Goal: Task Accomplishment & Management: Complete application form

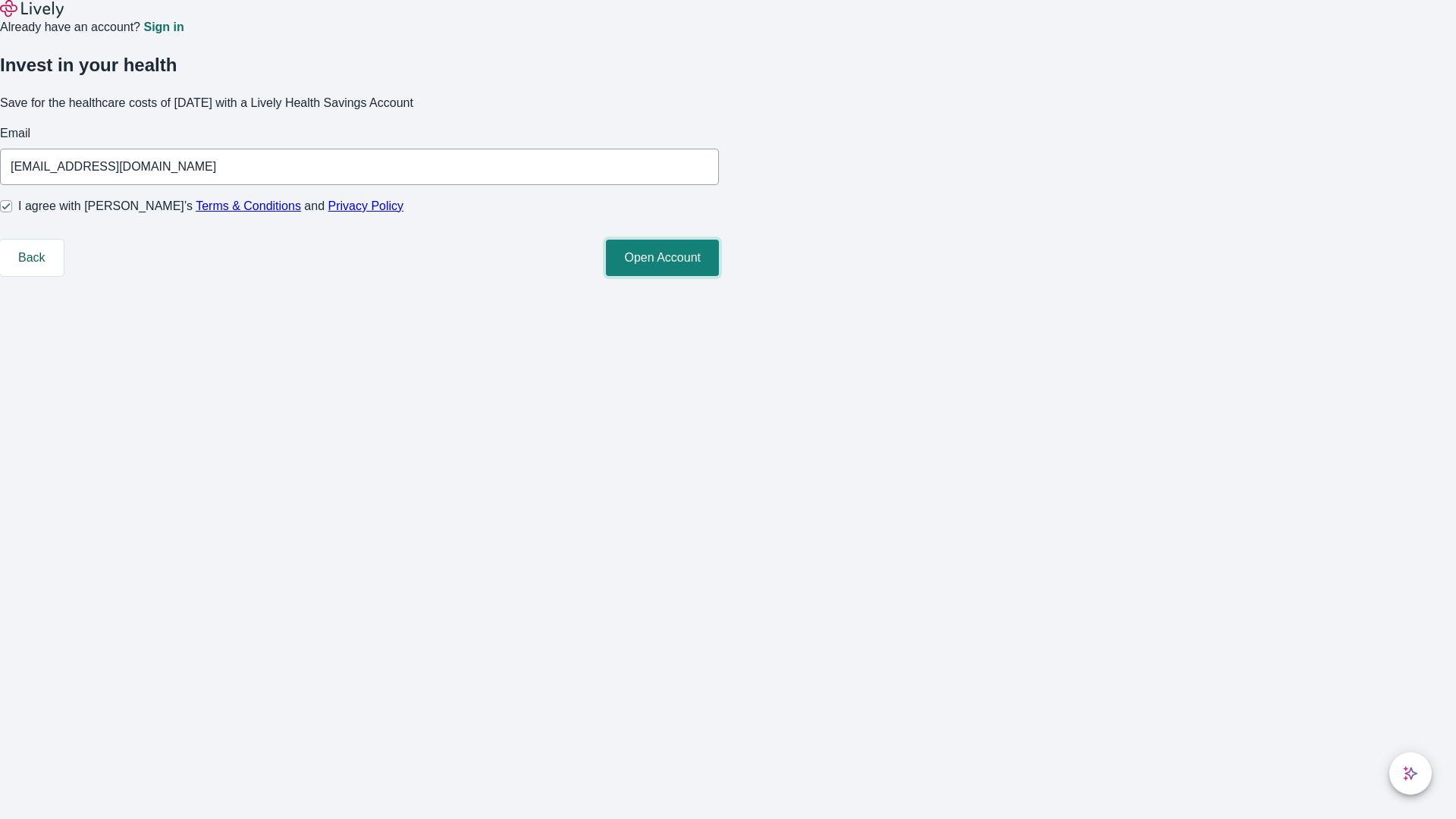
click at [719, 276] on button "Open Account" at bounding box center [663, 257] width 113 height 36
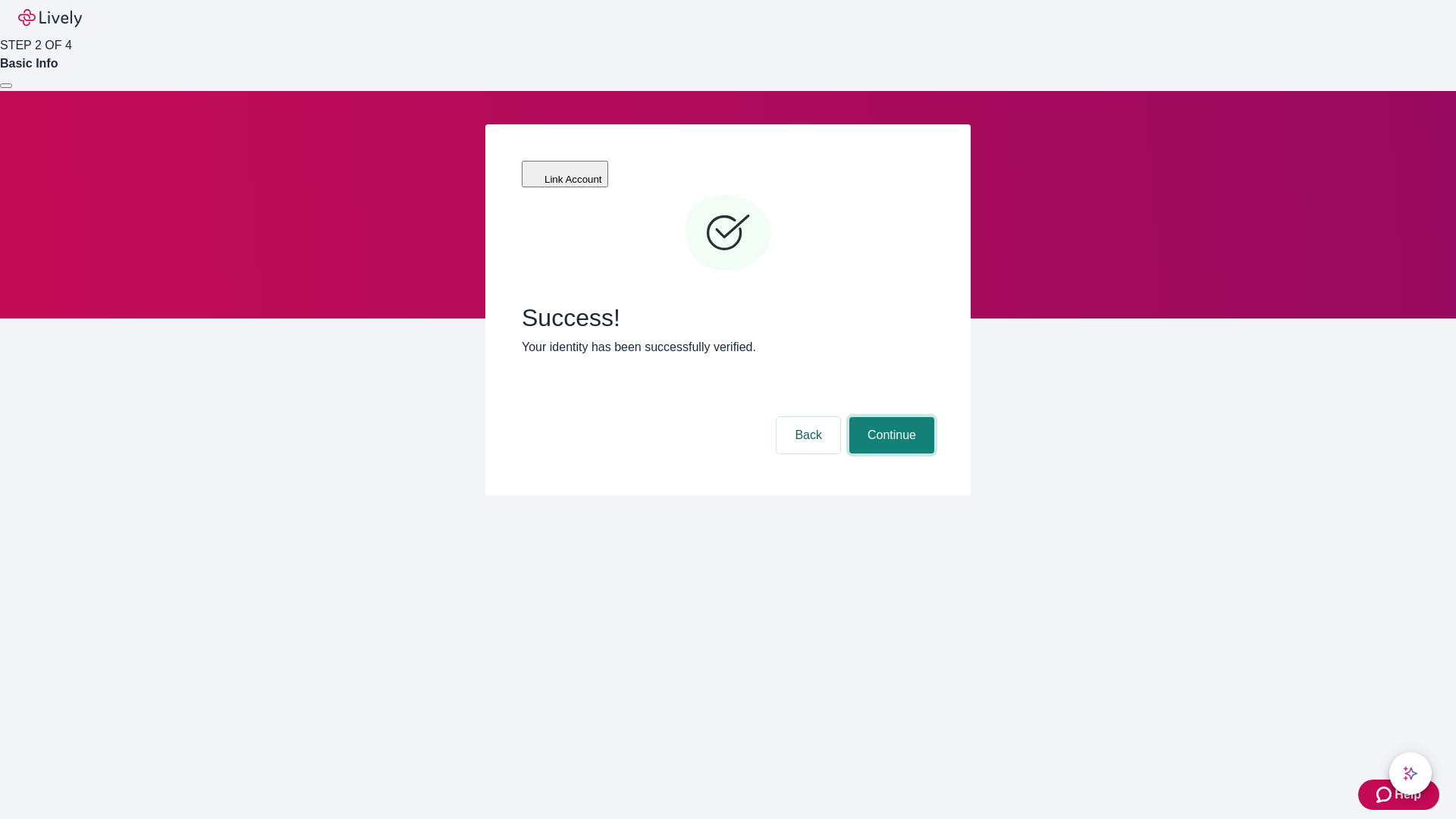
click at [889, 417] on button "Continue" at bounding box center [891, 435] width 85 height 36
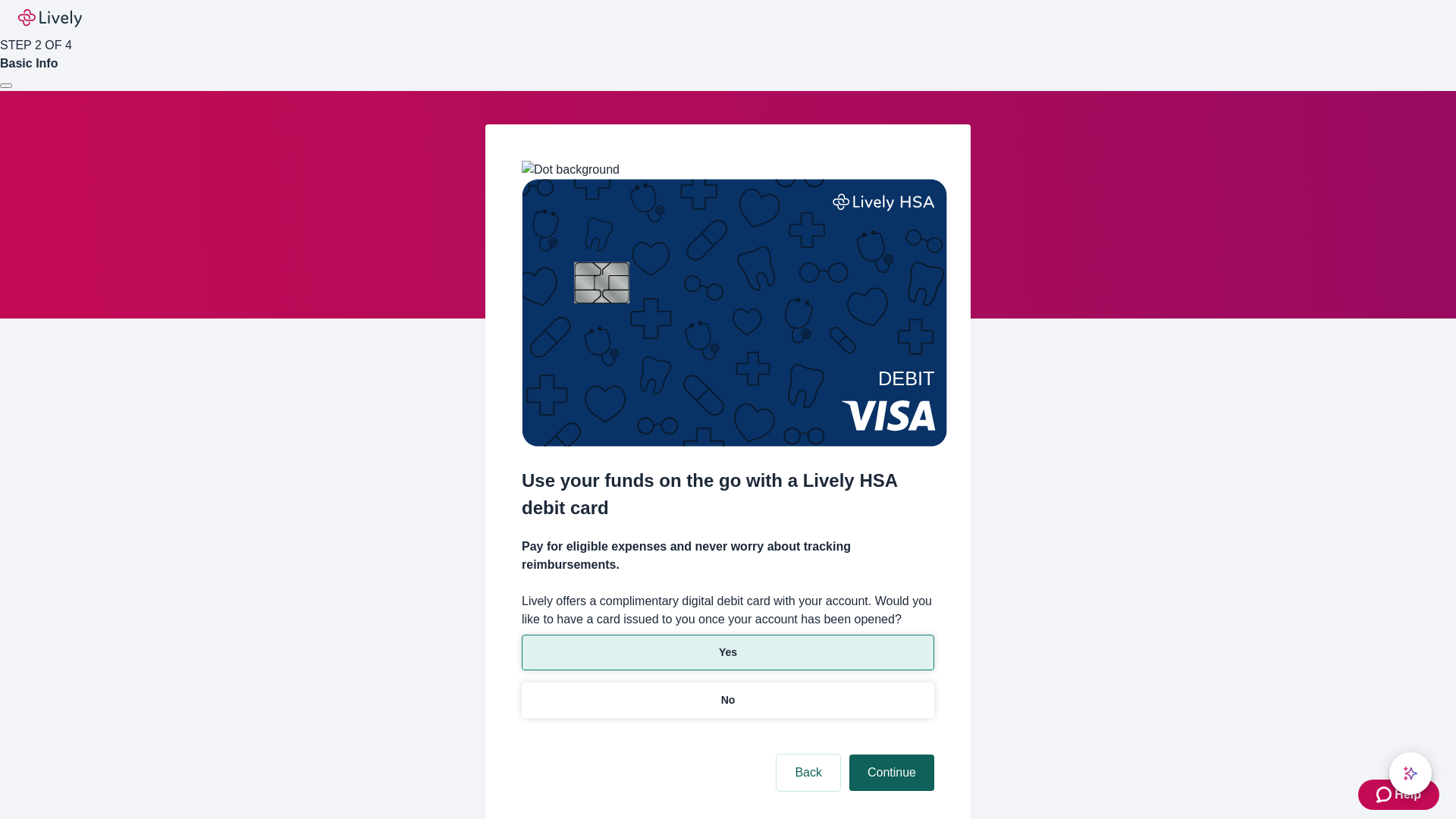
click at [727, 692] on p "No" at bounding box center [729, 700] width 15 height 16
click at [889, 754] on button "Continue" at bounding box center [891, 772] width 85 height 36
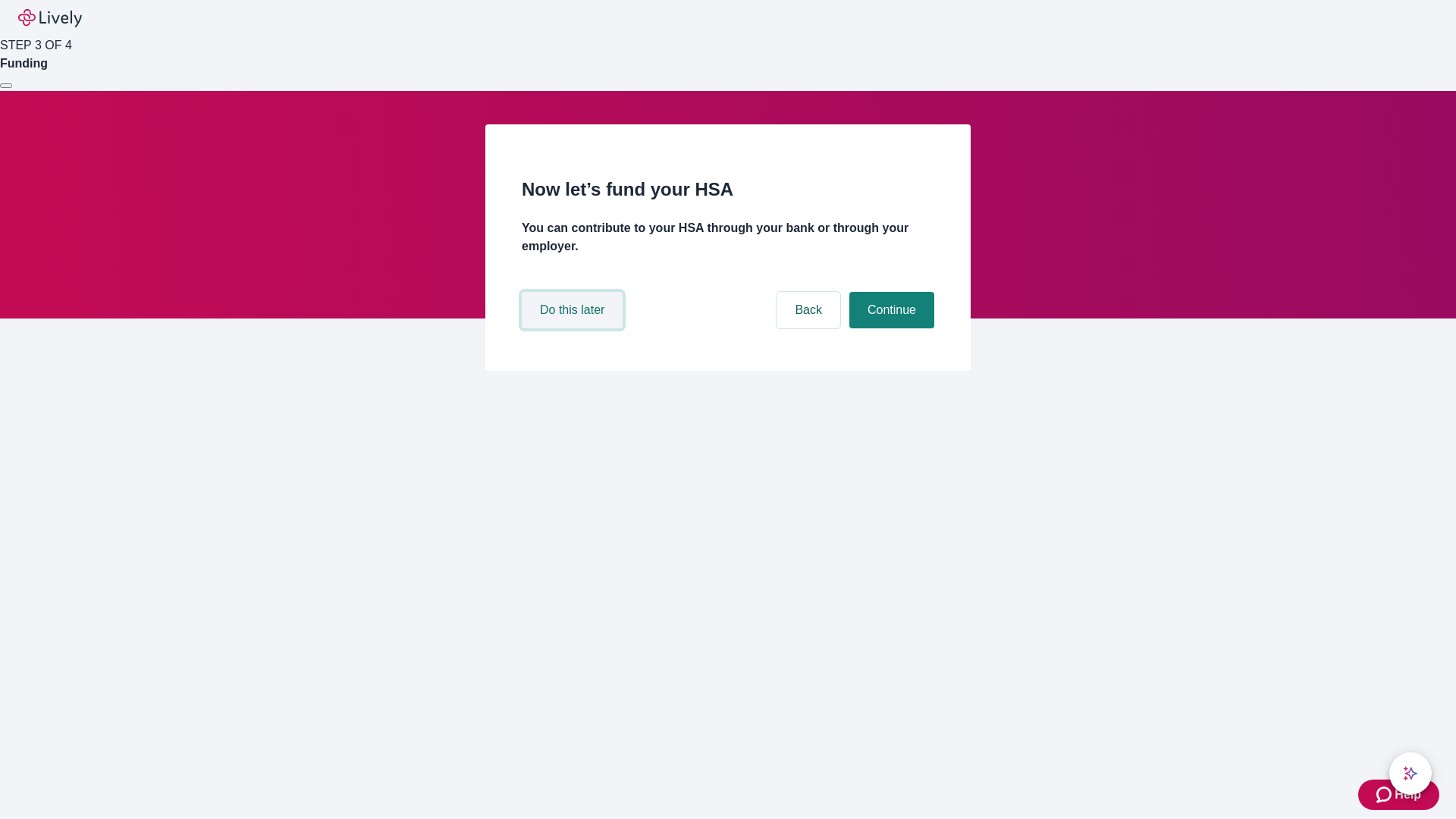
click at [574, 328] on button "Do this later" at bounding box center [571, 310] width 101 height 36
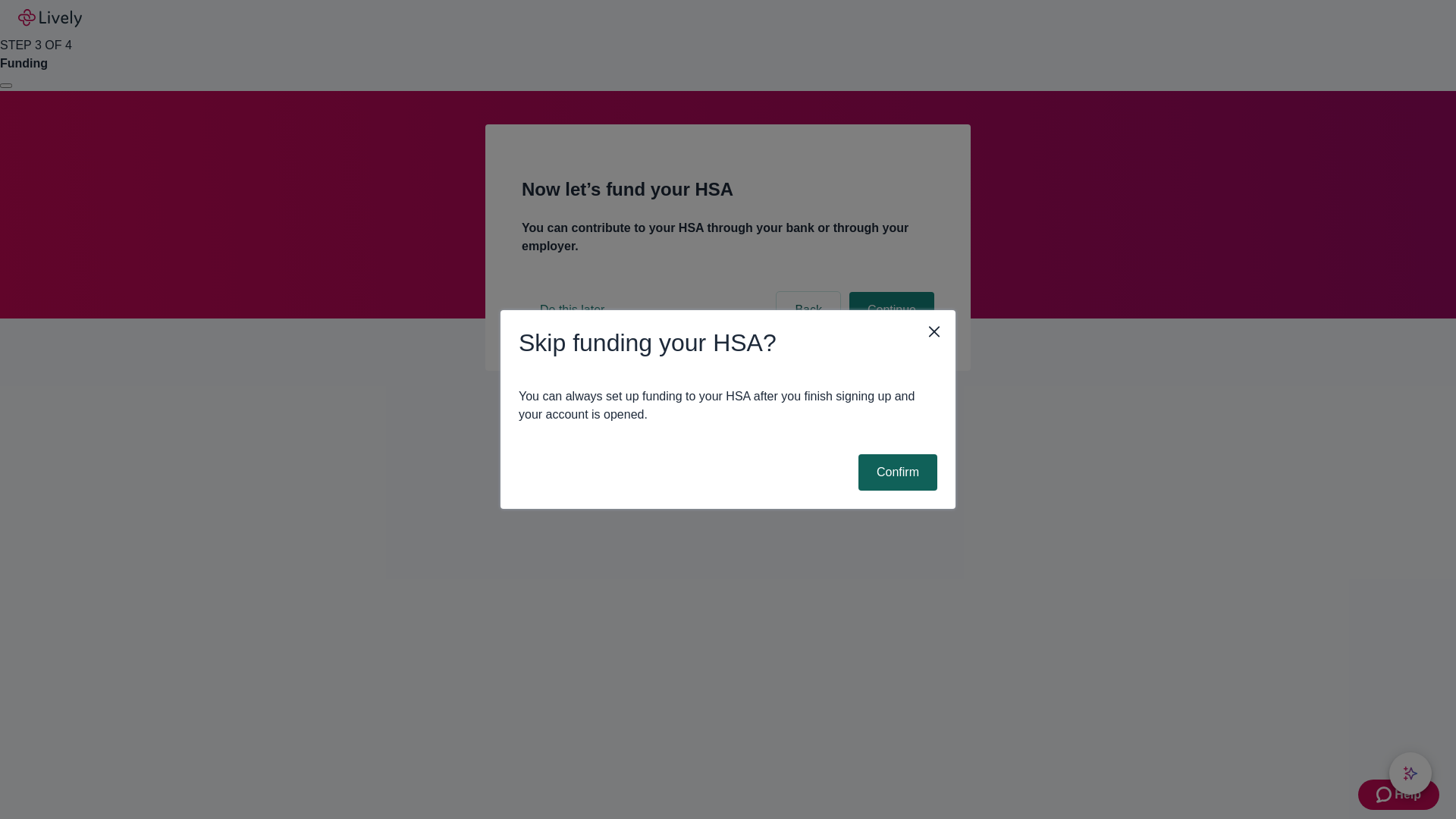
click at [896, 472] on button "Confirm" at bounding box center [898, 472] width 79 height 36
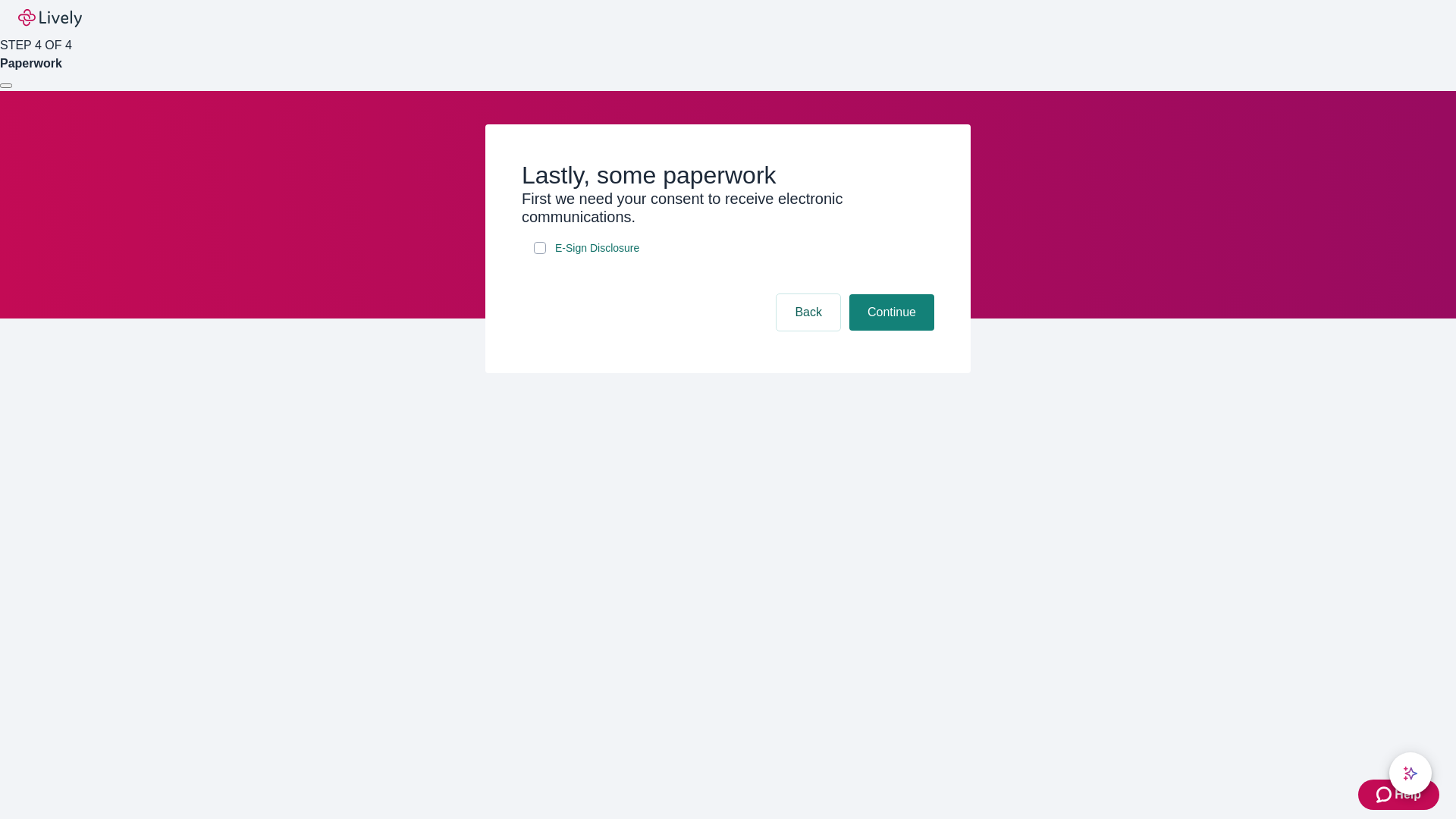
click at [540, 254] on input "E-Sign Disclosure" at bounding box center [540, 248] width 12 height 12
checkbox input "true"
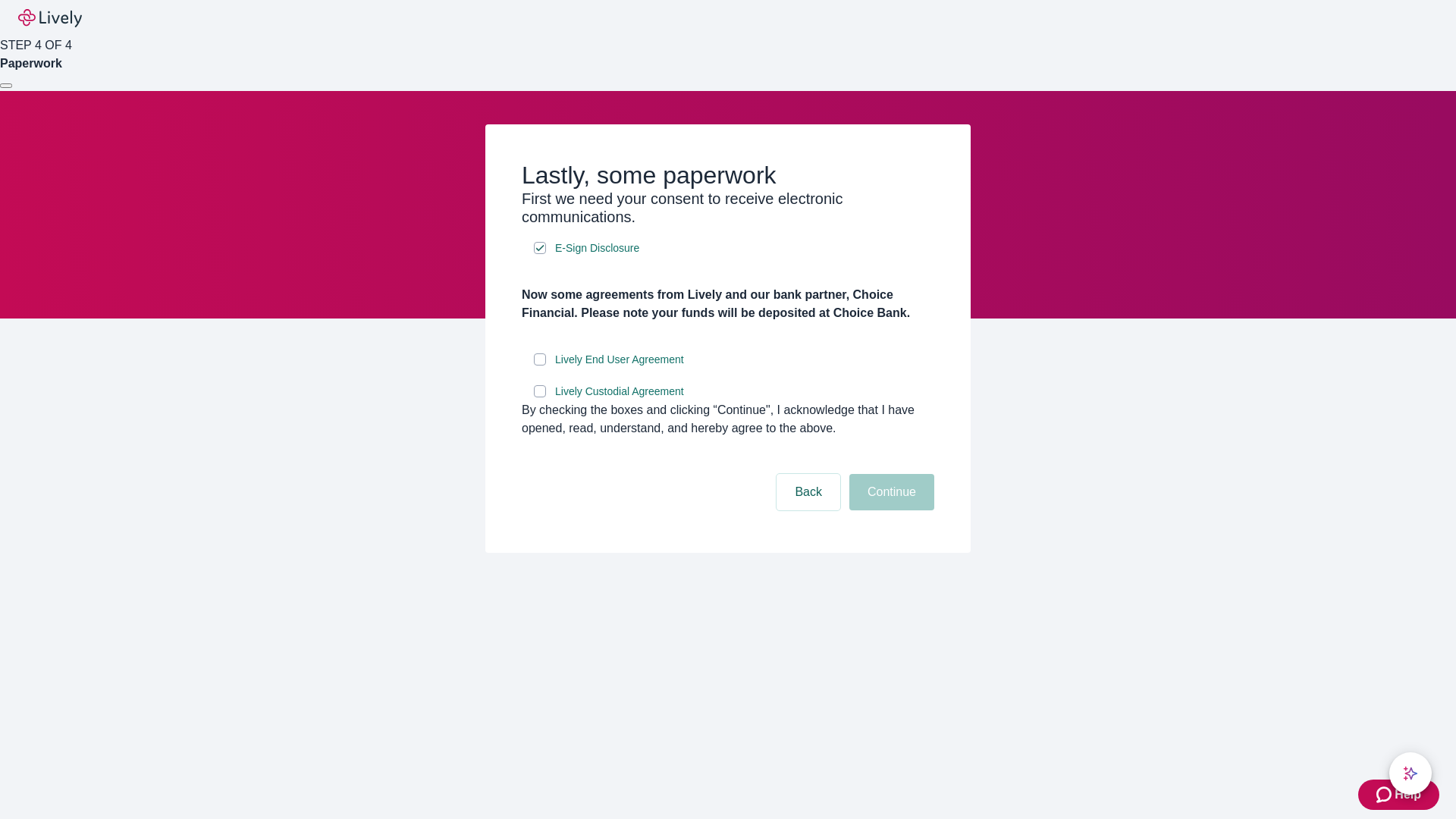
click at [540, 366] on input "Lively End User Agreement" at bounding box center [540, 359] width 12 height 12
checkbox input "true"
click at [540, 397] on input "Lively Custodial Agreement" at bounding box center [540, 391] width 12 height 12
checkbox input "true"
click at [889, 510] on button "Continue" at bounding box center [891, 491] width 85 height 36
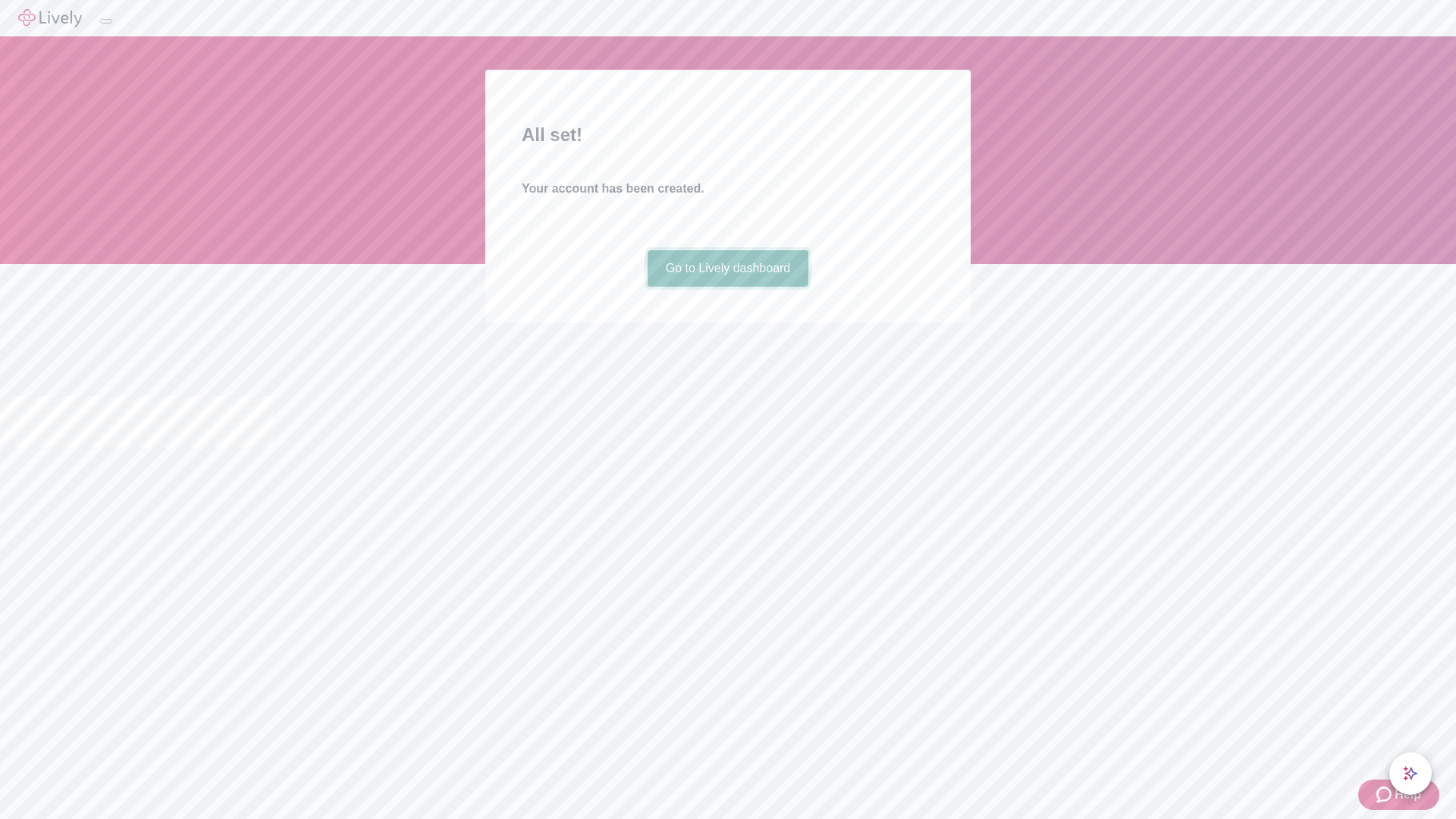
click at [727, 286] on link "Go to Lively dashboard" at bounding box center [728, 268] width 161 height 36
